Goal: Find specific fact

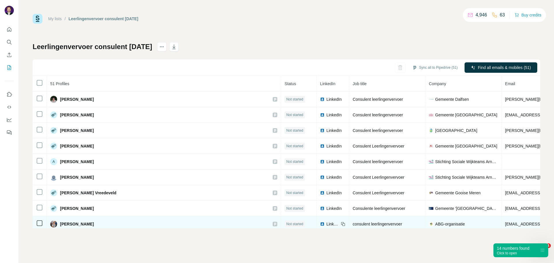
scroll to position [51, 122]
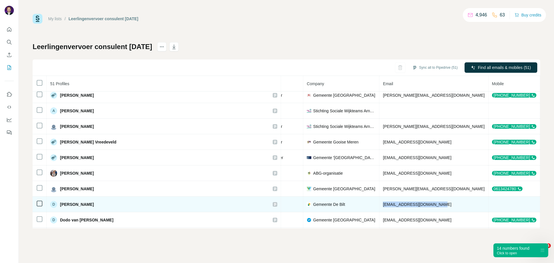
drag, startPoint x: 370, startPoint y: 204, endPoint x: 428, endPoint y: 204, distance: 58.0
click at [428, 204] on td "[EMAIL_ADDRESS][DOMAIN_NAME]" at bounding box center [433, 205] width 109 height 16
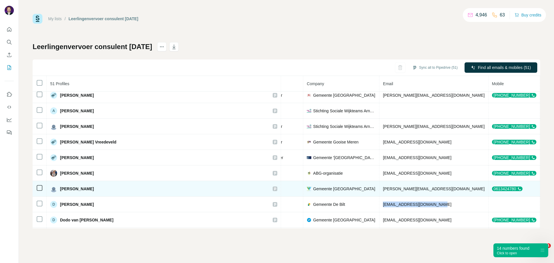
copy span "[EMAIL_ADDRESS][DOMAIN_NAME]"
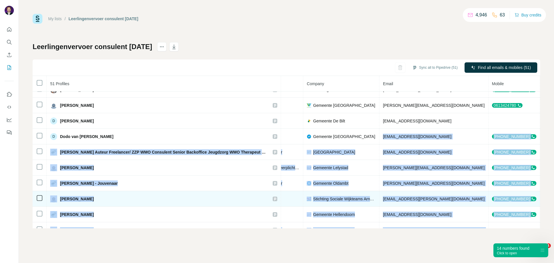
scroll to position [164, 122]
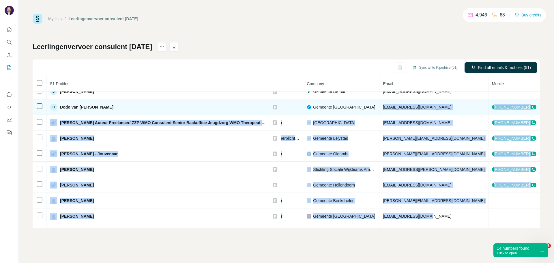
drag, startPoint x: 370, startPoint y: 220, endPoint x: 440, endPoint y: 106, distance: 133.1
click at [440, 106] on td "[EMAIL_ADDRESS][DOMAIN_NAME]" at bounding box center [433, 107] width 109 height 16
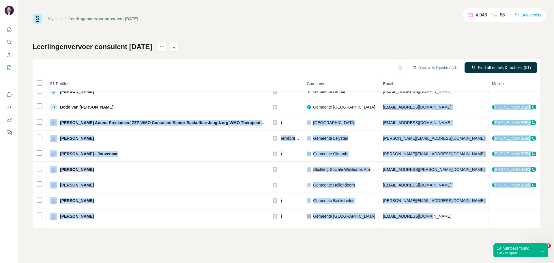
copy span "[EMAIL_ADDRESS][DOMAIN_NAME]"
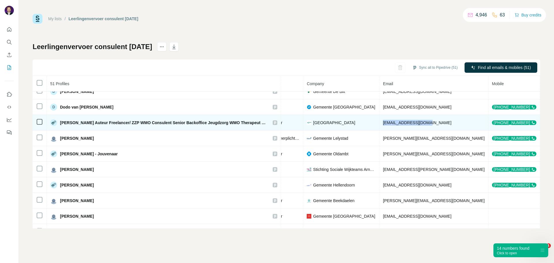
drag, startPoint x: 370, startPoint y: 123, endPoint x: 410, endPoint y: 124, distance: 40.2
click at [410, 124] on td "[EMAIL_ADDRESS][DOMAIN_NAME]" at bounding box center [433, 123] width 109 height 16
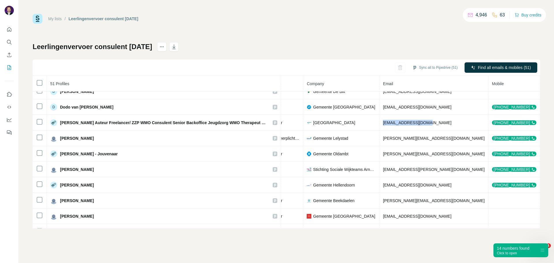
copy span "[EMAIL_ADDRESS][DOMAIN_NAME]"
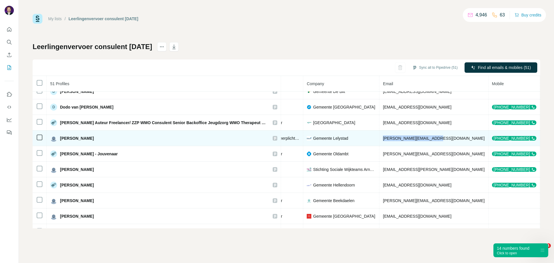
drag, startPoint x: 368, startPoint y: 138, endPoint x: 422, endPoint y: 134, distance: 54.7
click at [422, 134] on td "[PERSON_NAME][EMAIL_ADDRESS][DOMAIN_NAME]" at bounding box center [433, 138] width 109 height 16
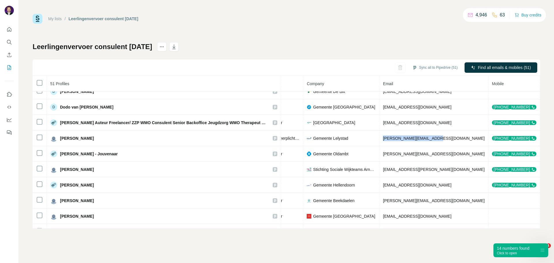
copy span "[PERSON_NAME][EMAIL_ADDRESS][DOMAIN_NAME]"
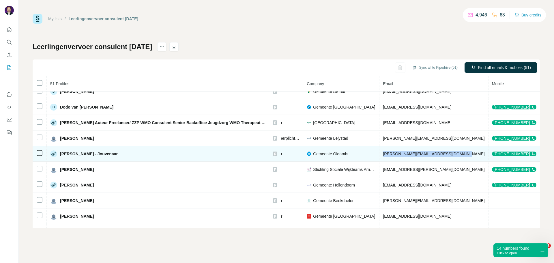
drag, startPoint x: 369, startPoint y: 154, endPoint x: 446, endPoint y: 154, distance: 77.1
click at [446, 154] on td "[PERSON_NAME][EMAIL_ADDRESS][DOMAIN_NAME]" at bounding box center [433, 154] width 109 height 16
copy span "[PERSON_NAME][EMAIL_ADDRESS][DOMAIN_NAME]"
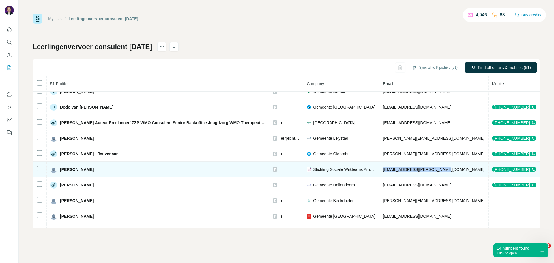
drag, startPoint x: 370, startPoint y: 169, endPoint x: 431, endPoint y: 168, distance: 60.9
click at [431, 168] on td "[EMAIL_ADDRESS][PERSON_NAME][DOMAIN_NAME]" at bounding box center [433, 170] width 109 height 16
copy span "[EMAIL_ADDRESS][PERSON_NAME][DOMAIN_NAME]"
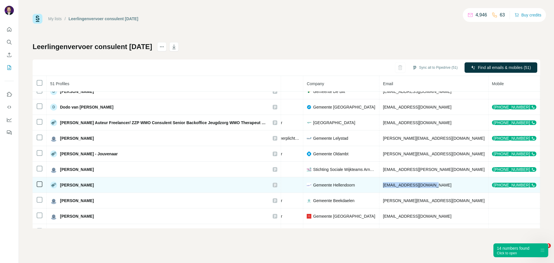
drag, startPoint x: 369, startPoint y: 185, endPoint x: 420, endPoint y: 185, distance: 50.8
click at [420, 185] on td "[EMAIL_ADDRESS][DOMAIN_NAME]" at bounding box center [433, 185] width 109 height 16
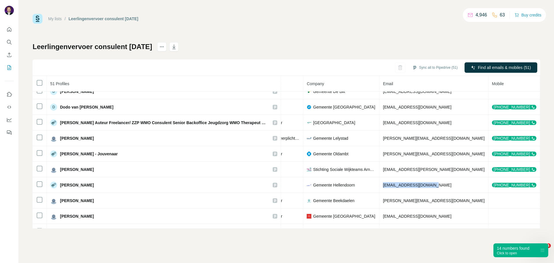
copy span "[EMAIL_ADDRESS][DOMAIN_NAME]"
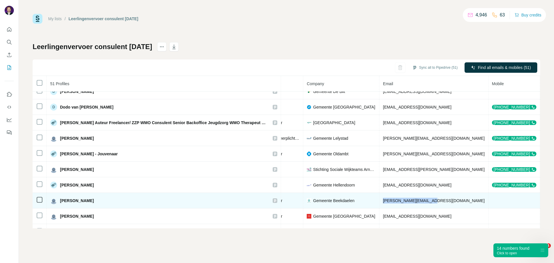
drag, startPoint x: 418, startPoint y: 200, endPoint x: 369, endPoint y: 202, distance: 49.1
click at [379, 202] on td "[PERSON_NAME][EMAIL_ADDRESS][DOMAIN_NAME]" at bounding box center [433, 201] width 109 height 16
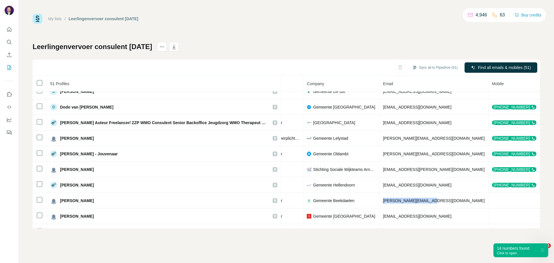
copy span "[PERSON_NAME][EMAIL_ADDRESS][DOMAIN_NAME]"
click at [57, 6] on div "My lists / Leerlingenvervoer consulent [DATE] 4,946 63 Buy credits Leerlingenve…" at bounding box center [286, 131] width 535 height 263
